Goal: Transaction & Acquisition: Purchase product/service

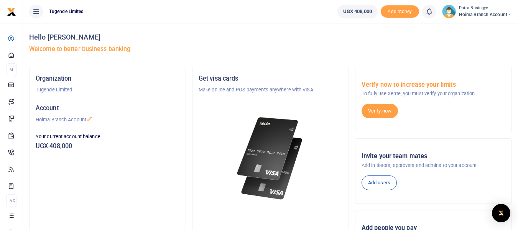
click at [205, 136] on div at bounding box center [271, 149] width 144 height 111
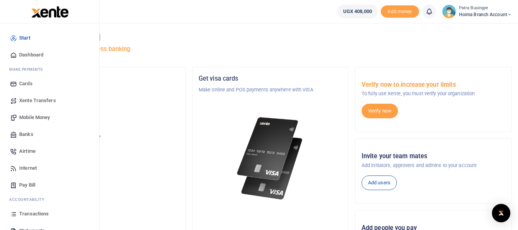
click at [28, 117] on span "Mobile Money" at bounding box center [34, 117] width 31 height 8
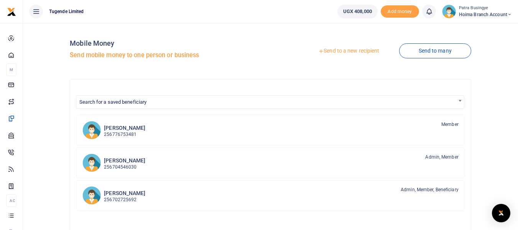
click at [343, 50] on link "Send to a new recipient" at bounding box center [349, 51] width 100 height 14
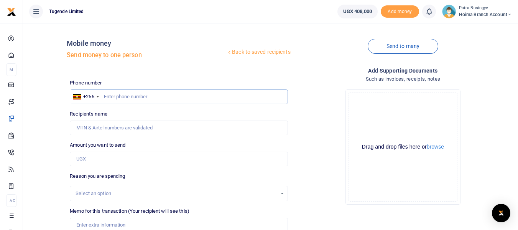
click at [141, 100] on input "text" at bounding box center [179, 96] width 218 height 15
type input "756530365"
type input "[PERSON_NAME]"
type input "756530365"
click at [85, 160] on input "Amount you want to send" at bounding box center [179, 158] width 218 height 15
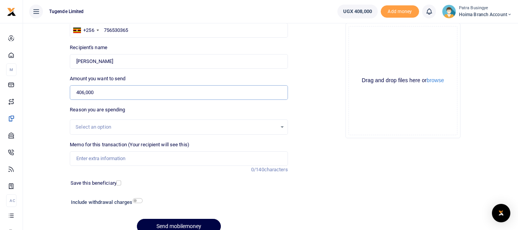
scroll to position [77, 0]
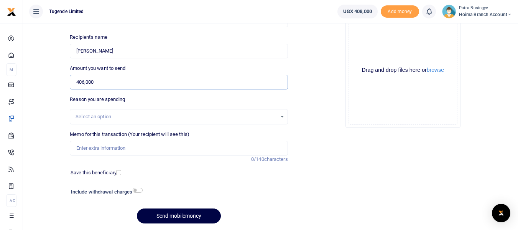
type input "406,000"
click at [90, 115] on div "Select an option" at bounding box center [176, 117] width 201 height 8
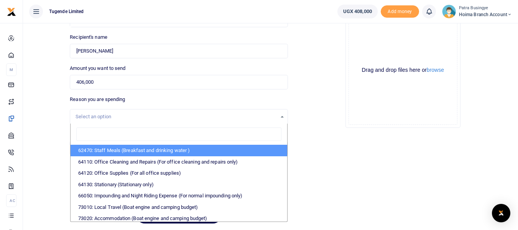
click at [96, 150] on li "62470: Staff Meals (Breakfast and drinking water )" at bounding box center [179, 151] width 216 height 12
select select "23"
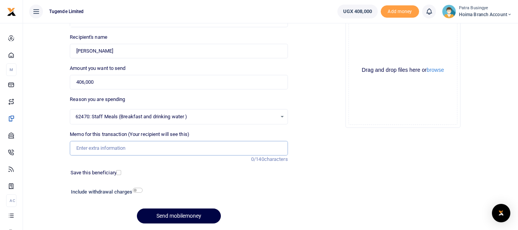
click at [90, 147] on input "Memo for this transaction (Your recipient will see this)" at bounding box center [179, 148] width 218 height 15
paste input "TLUG016216 Hoima branch expenses 18th to 30th Aug 2025"
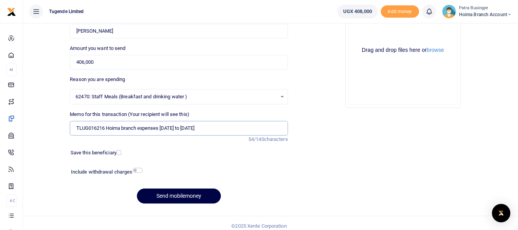
scroll to position [102, 0]
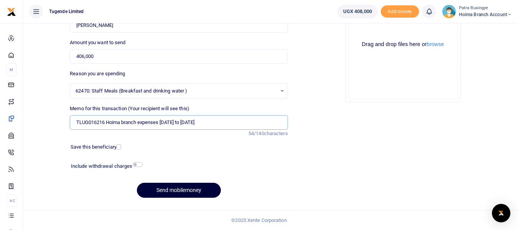
type input "TLUG016216 Hoima branch expenses 18th to 30th Aug 2025"
click at [167, 191] on button "Send mobilemoney" at bounding box center [179, 189] width 84 height 15
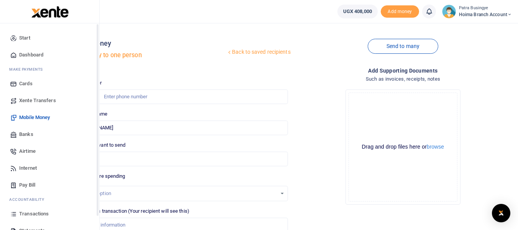
click at [26, 55] on span "Dashboard" at bounding box center [31, 55] width 24 height 8
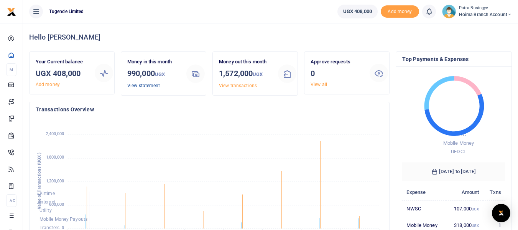
click at [144, 84] on link "View statement" at bounding box center [143, 85] width 33 height 5
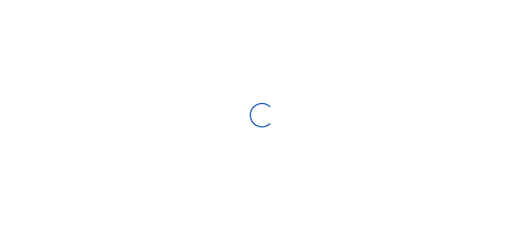
select select "ALL"
type input "[DATE] - [DATE]"
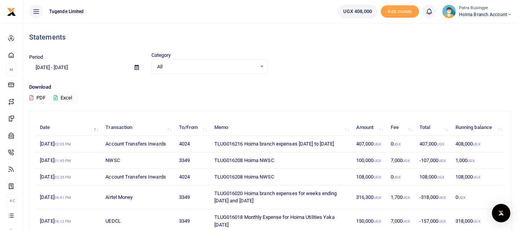
drag, startPoint x: 213, startPoint y: 152, endPoint x: 245, endPoint y: 149, distance: 32.3
click at [245, 149] on td "TLUG016216 Hoima branch expenses 18th to 30th Aug 2025" at bounding box center [281, 144] width 142 height 16
copy td "TLUG016216 Hoima branch expenses 18th to 30th Aug 2025"
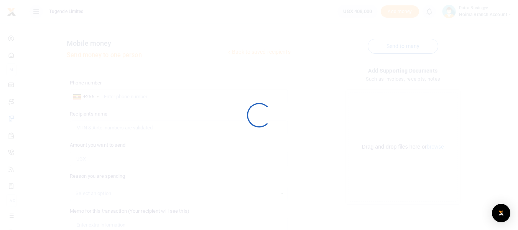
scroll to position [102, 0]
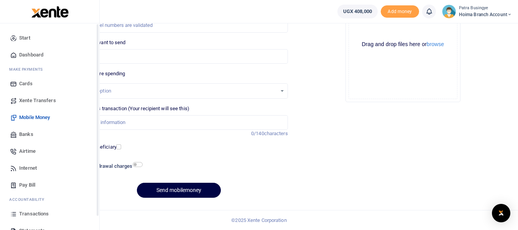
click at [11, 52] on icon at bounding box center [13, 54] width 7 height 7
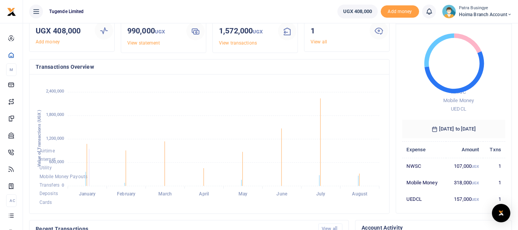
scroll to position [38, 0]
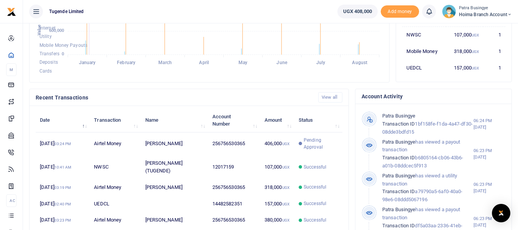
scroll to position [192, 0]
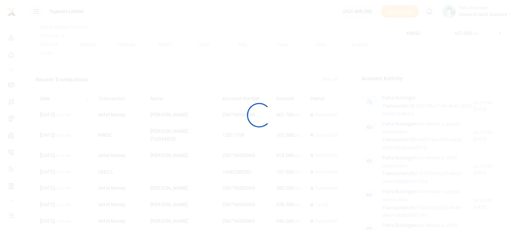
scroll to position [102, 97]
